Goal: Navigation & Orientation: Find specific page/section

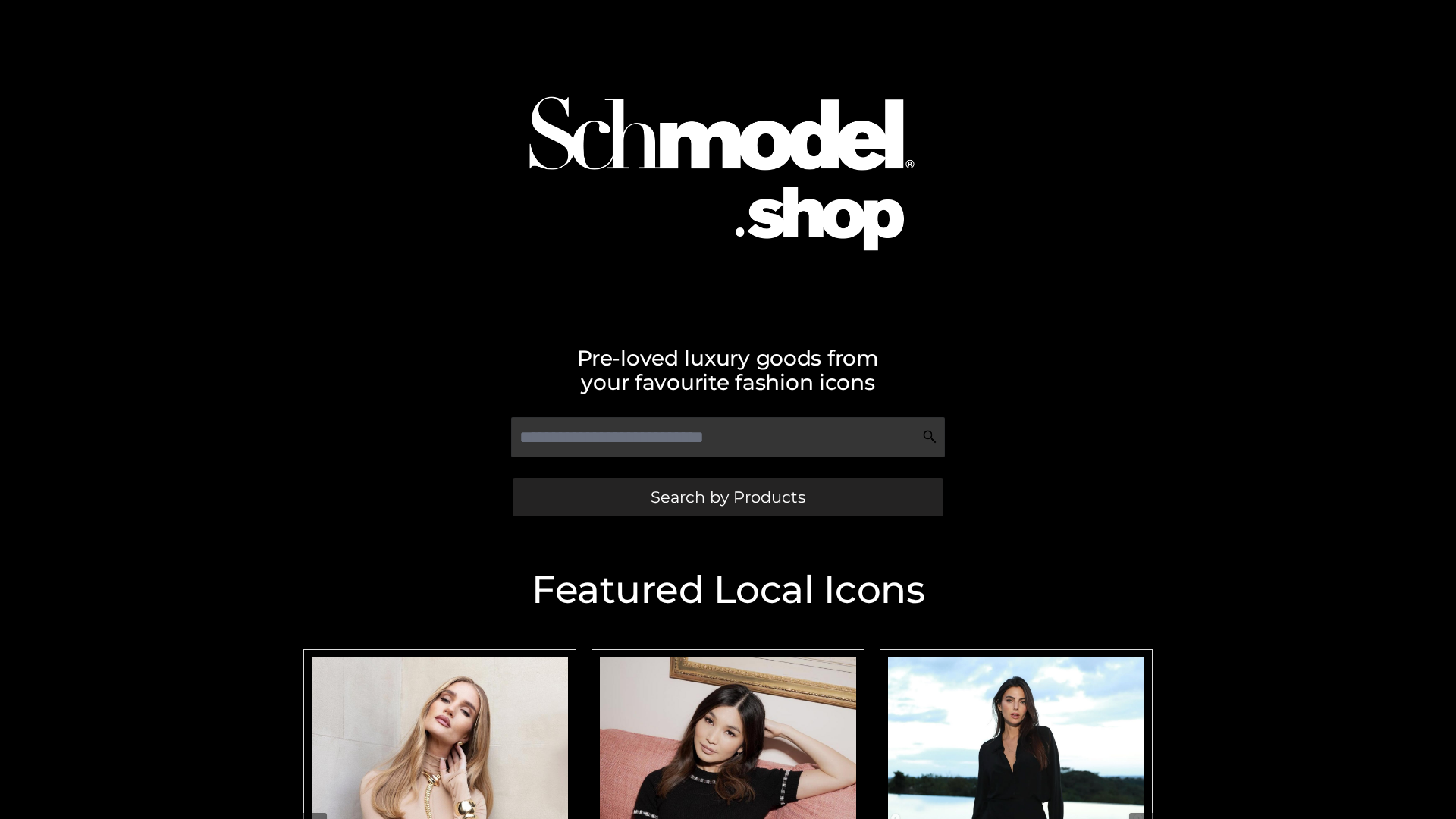
click at [728, 497] on span "Search by Products" at bounding box center [728, 498] width 155 height 16
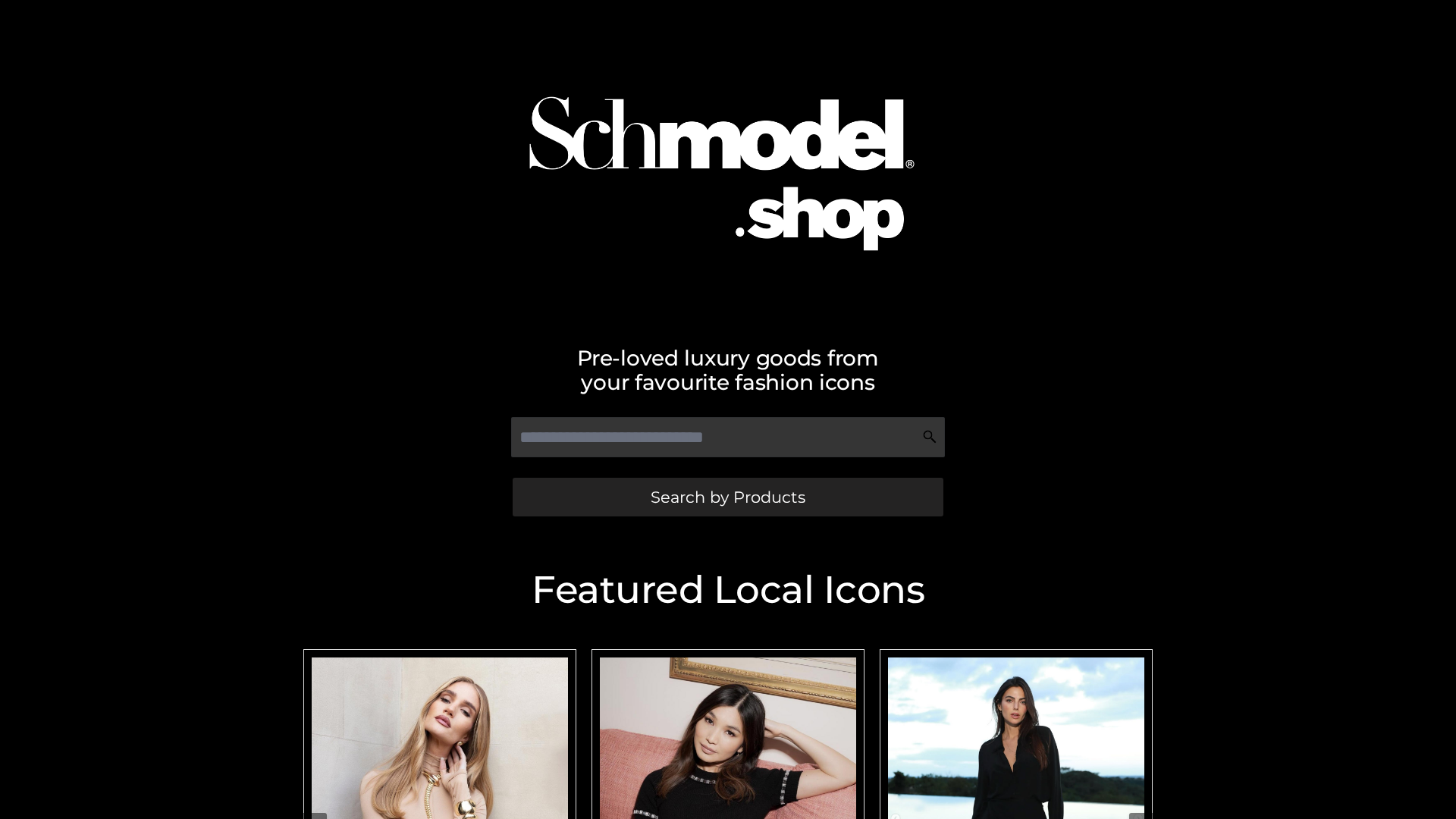
click at [728, 497] on span "Search by Products" at bounding box center [728, 498] width 155 height 16
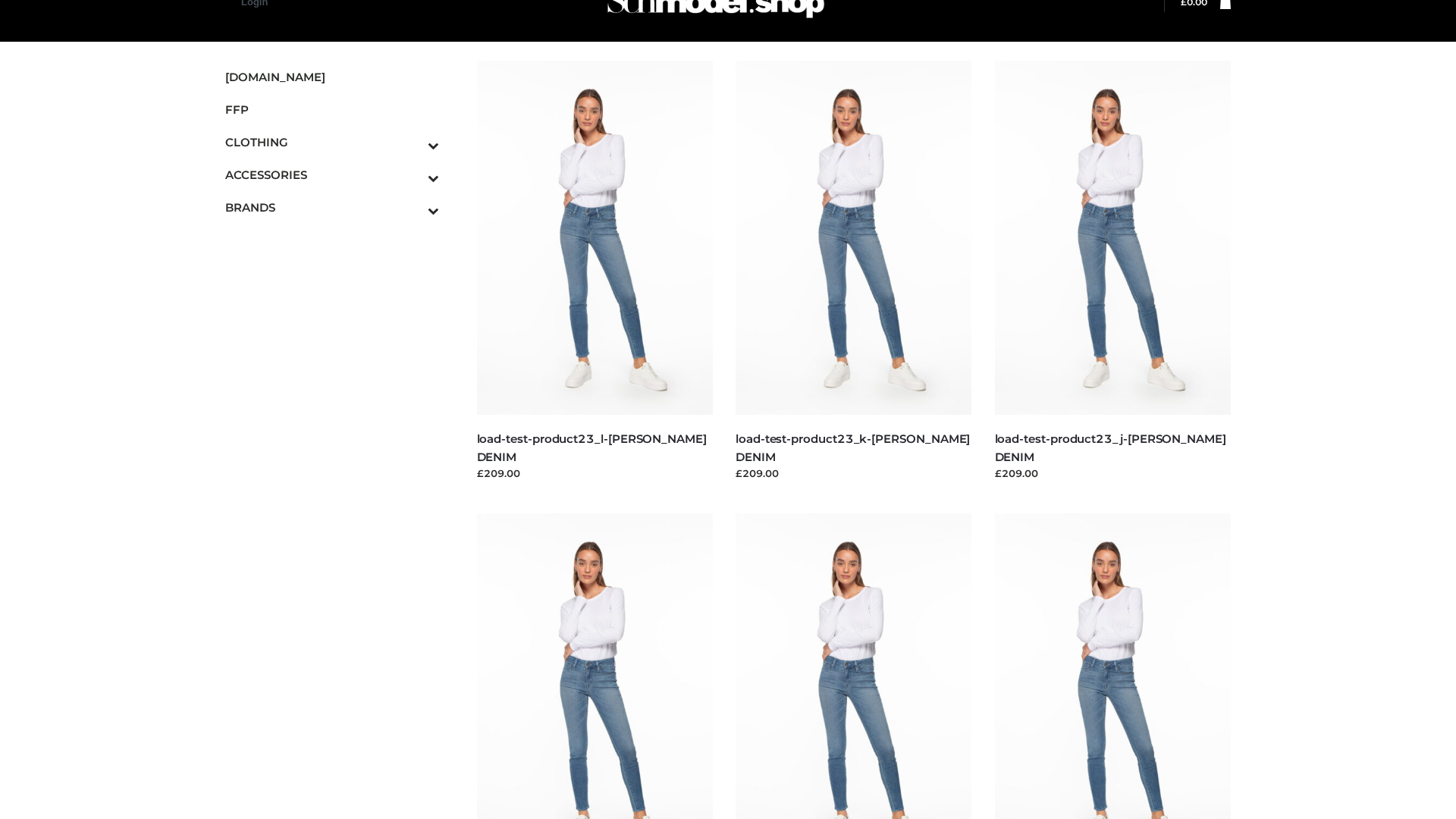
scroll to position [38, 0]
